Goal: Task Accomplishment & Management: Use online tool/utility

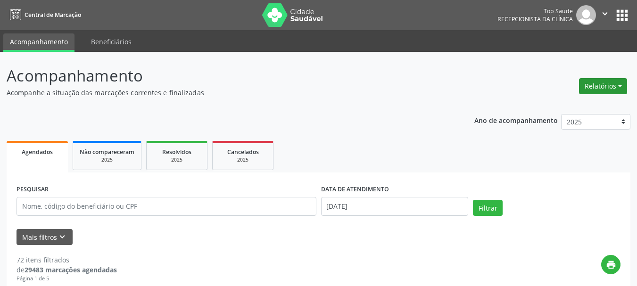
click at [616, 82] on button "Relatórios" at bounding box center [603, 86] width 48 height 16
click at [567, 106] on link "Agendamentos" at bounding box center [576, 106] width 101 height 13
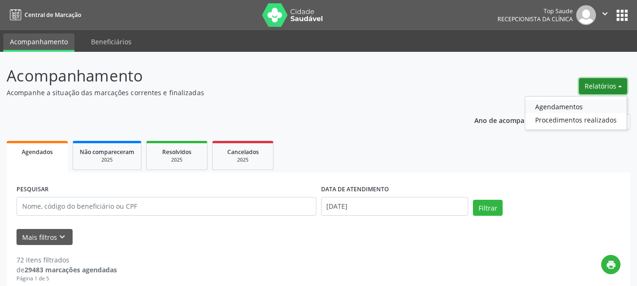
select select "7"
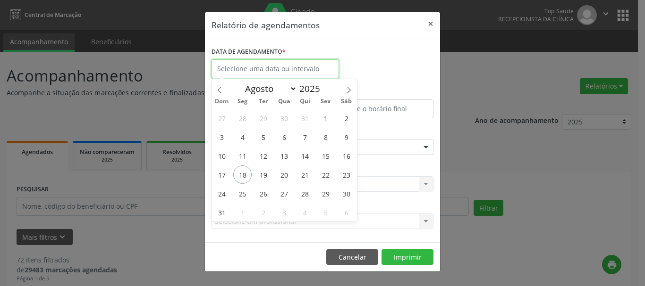
click at [219, 70] on input "text" at bounding box center [274, 68] width 127 height 19
click at [241, 176] on span "18" at bounding box center [242, 175] width 18 height 18
type input "[DATE]"
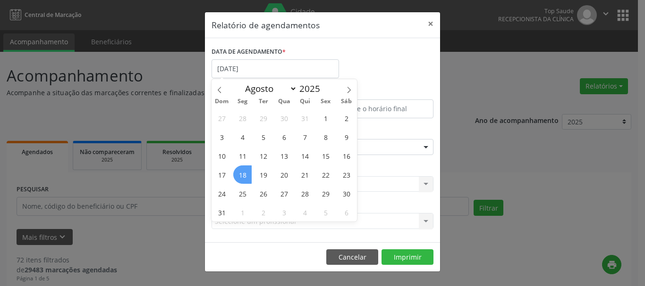
click at [241, 176] on span "18" at bounding box center [242, 175] width 18 height 18
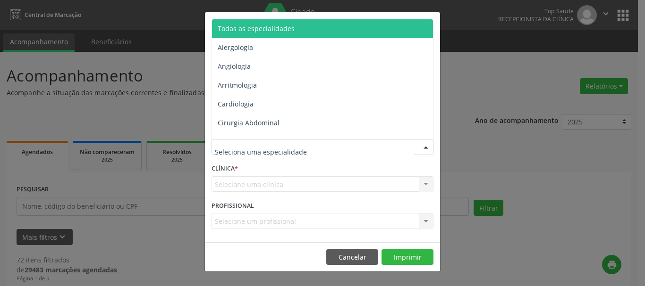
click at [273, 34] on span "Todas as especialidades" at bounding box center [323, 28] width 222 height 19
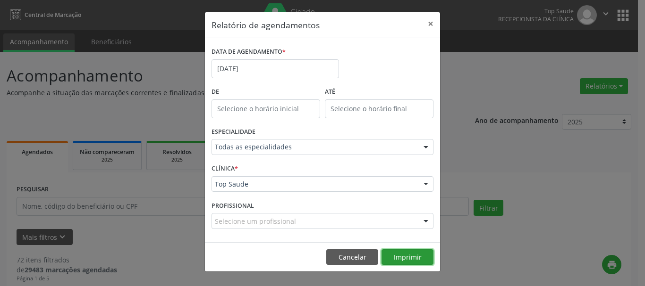
click at [410, 259] on button "Imprimir" at bounding box center [407, 258] width 52 height 16
